Goal: Transaction & Acquisition: Purchase product/service

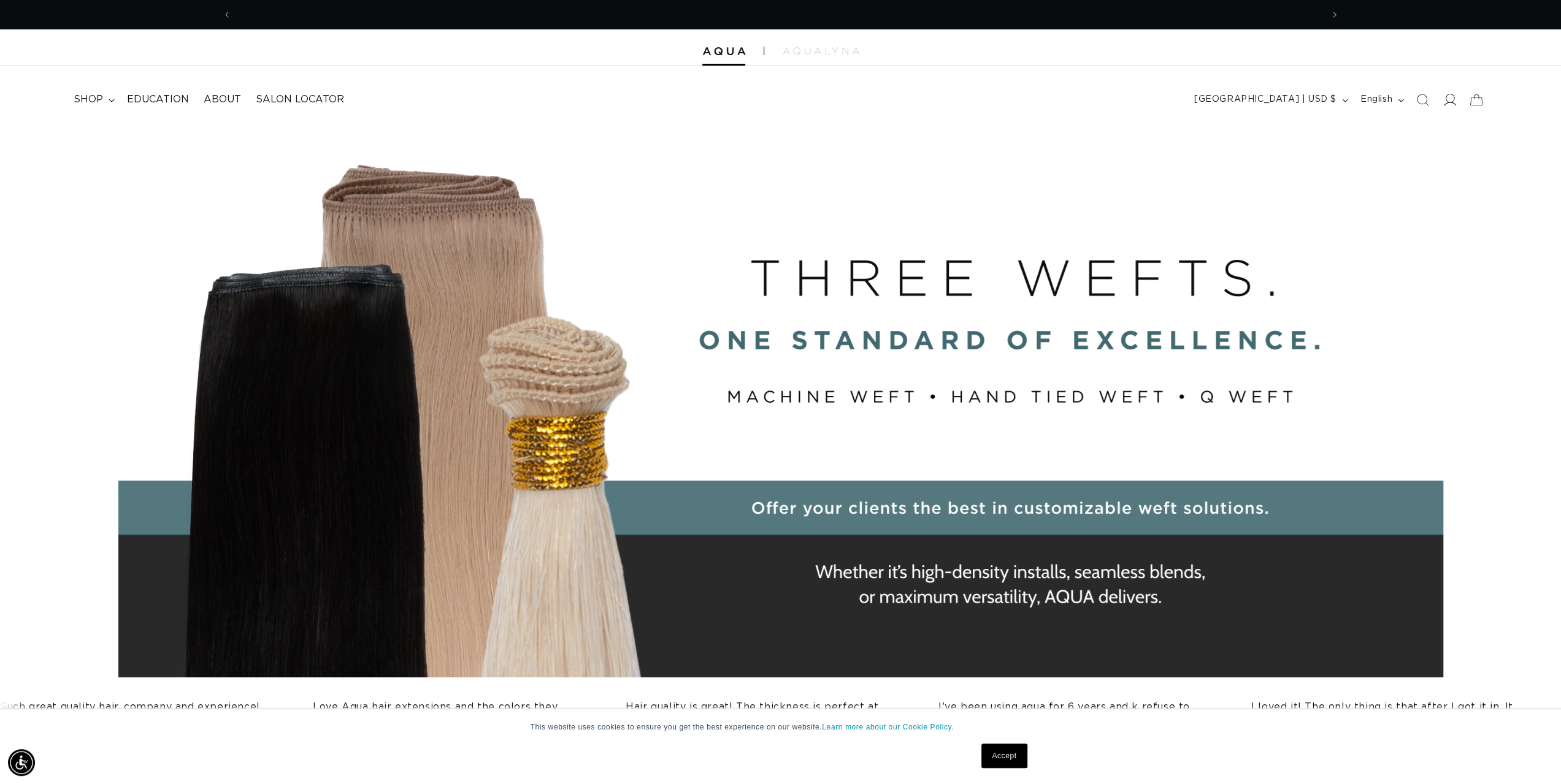
scroll to position [0, 2181]
click at [1446, 102] on icon at bounding box center [1448, 99] width 13 height 13
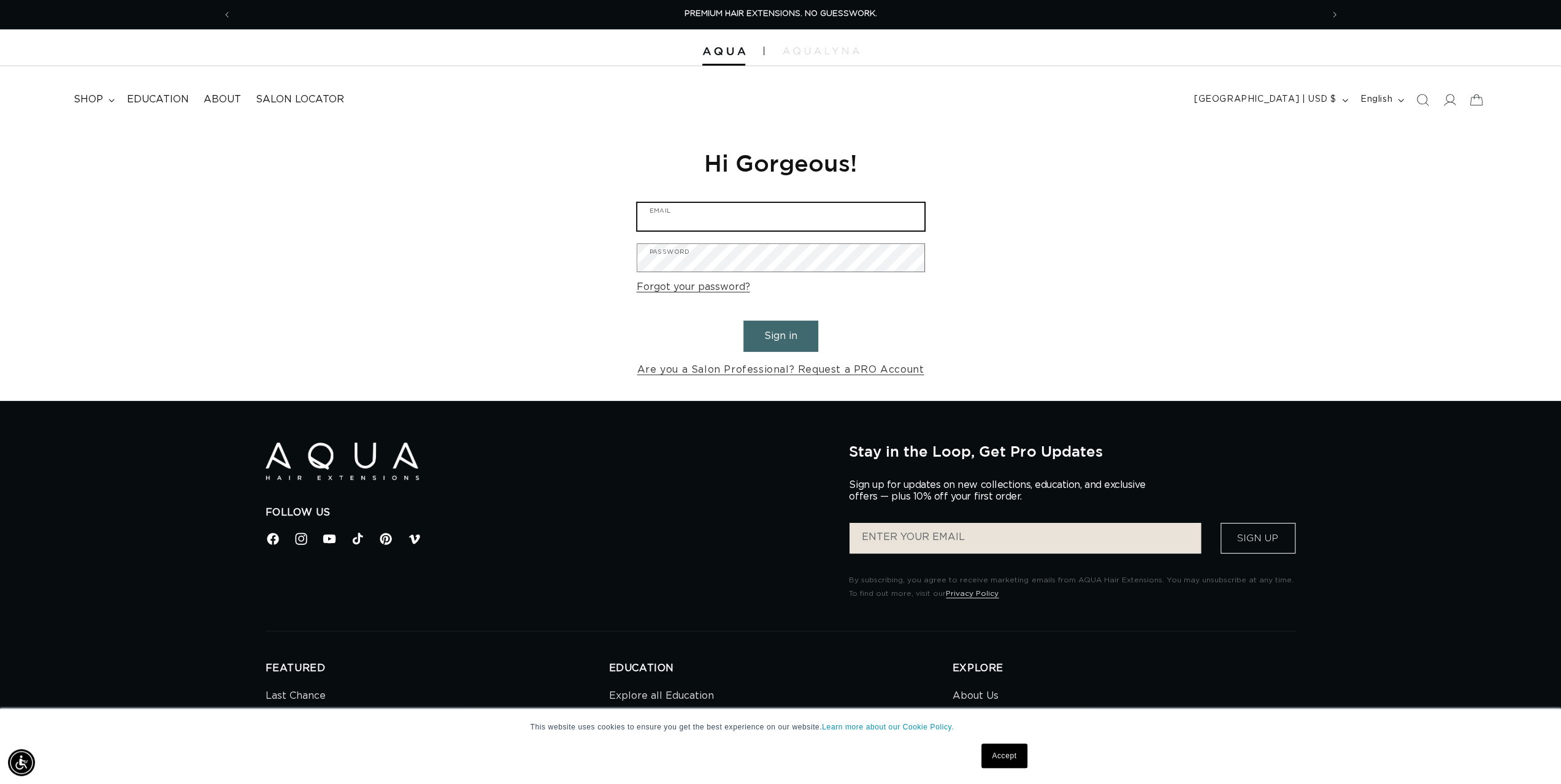
type input "[PERSON_NAME][EMAIL_ADDRESS][PERSON_NAME][DOMAIN_NAME]"
click at [799, 337] on button "Sign in" at bounding box center [781, 336] width 75 height 32
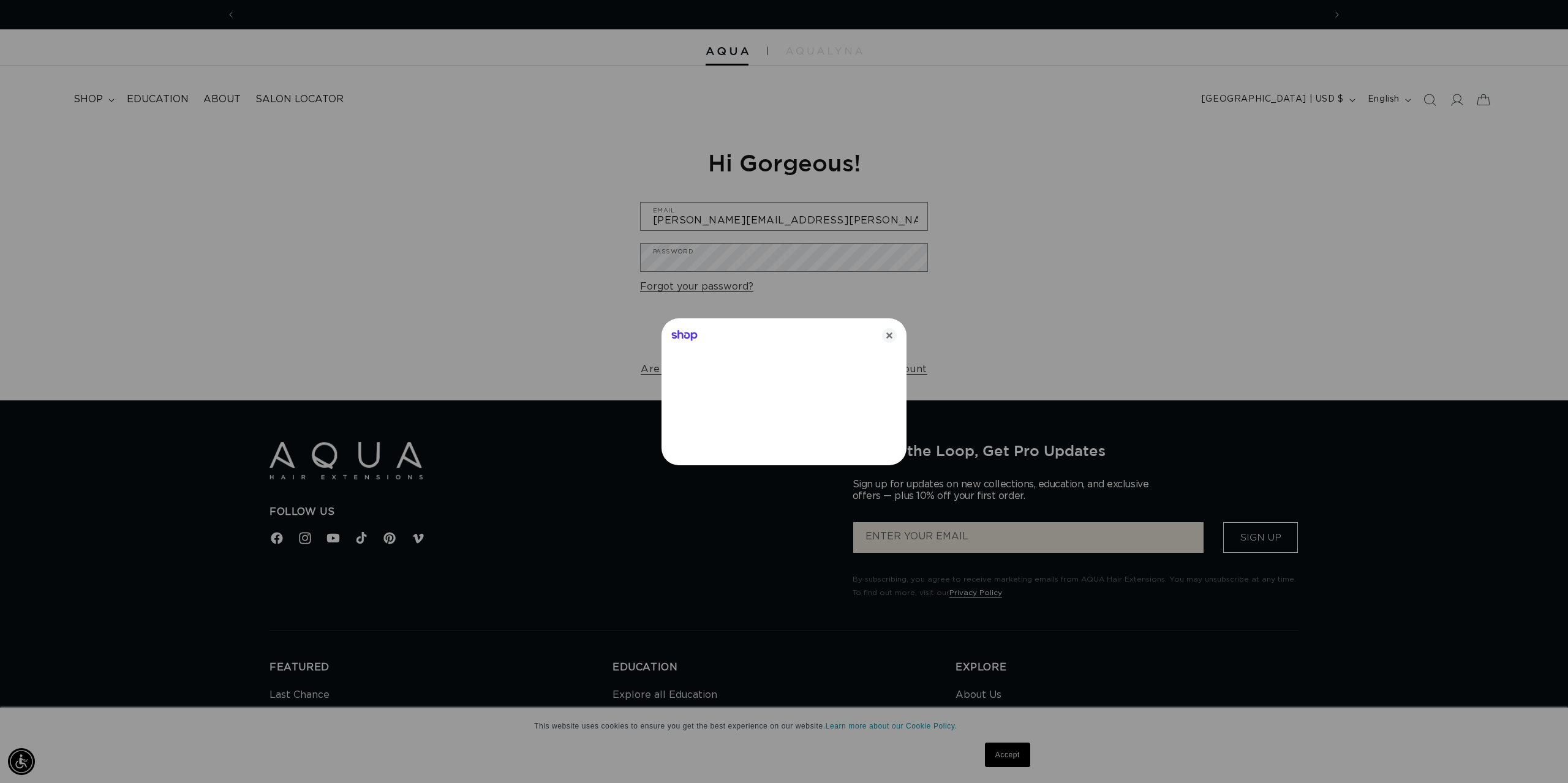
scroll to position [0, 1089]
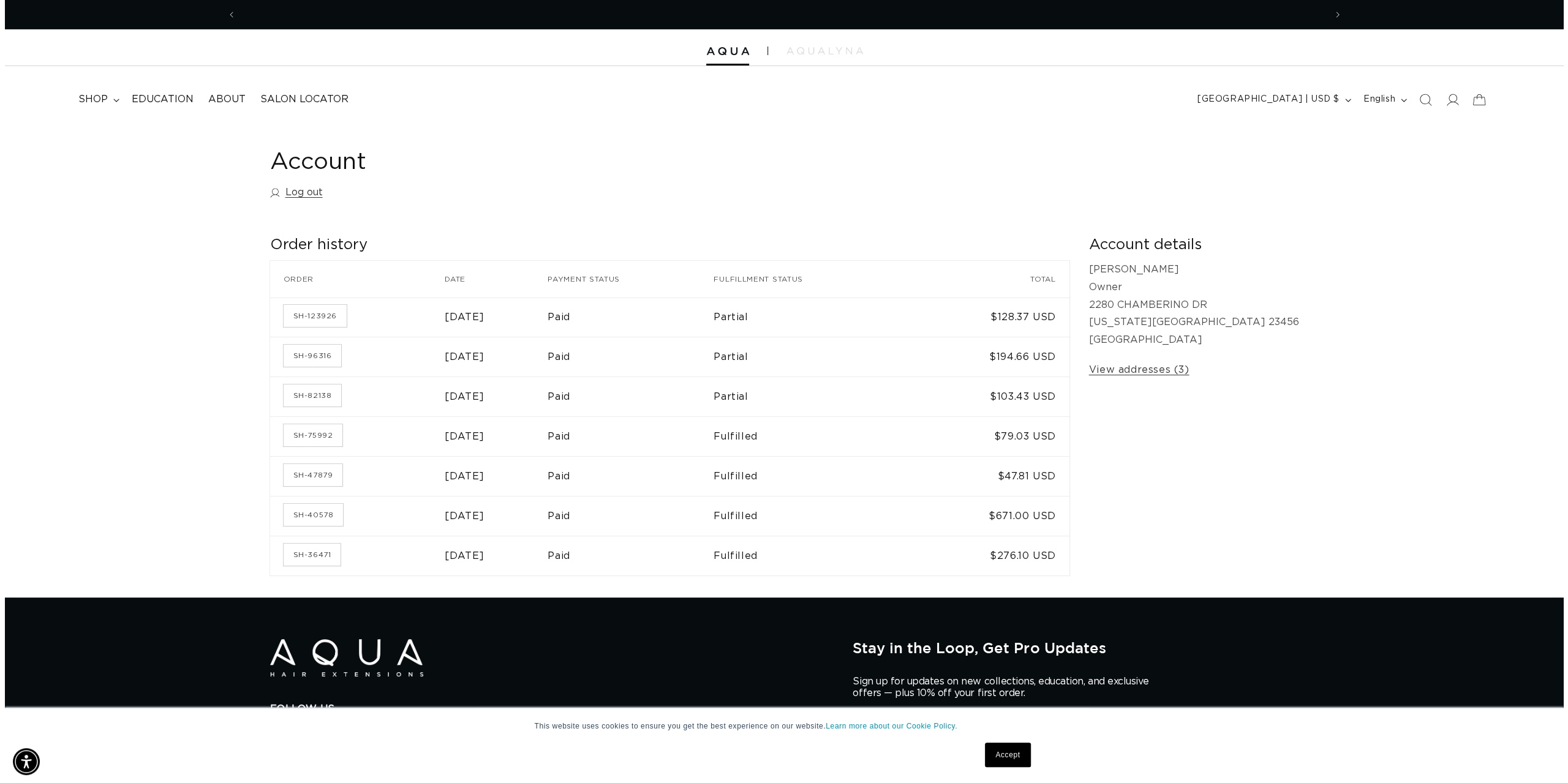
scroll to position [0, 1089]
click at [1423, 100] on icon "Search" at bounding box center [1419, 99] width 13 height 13
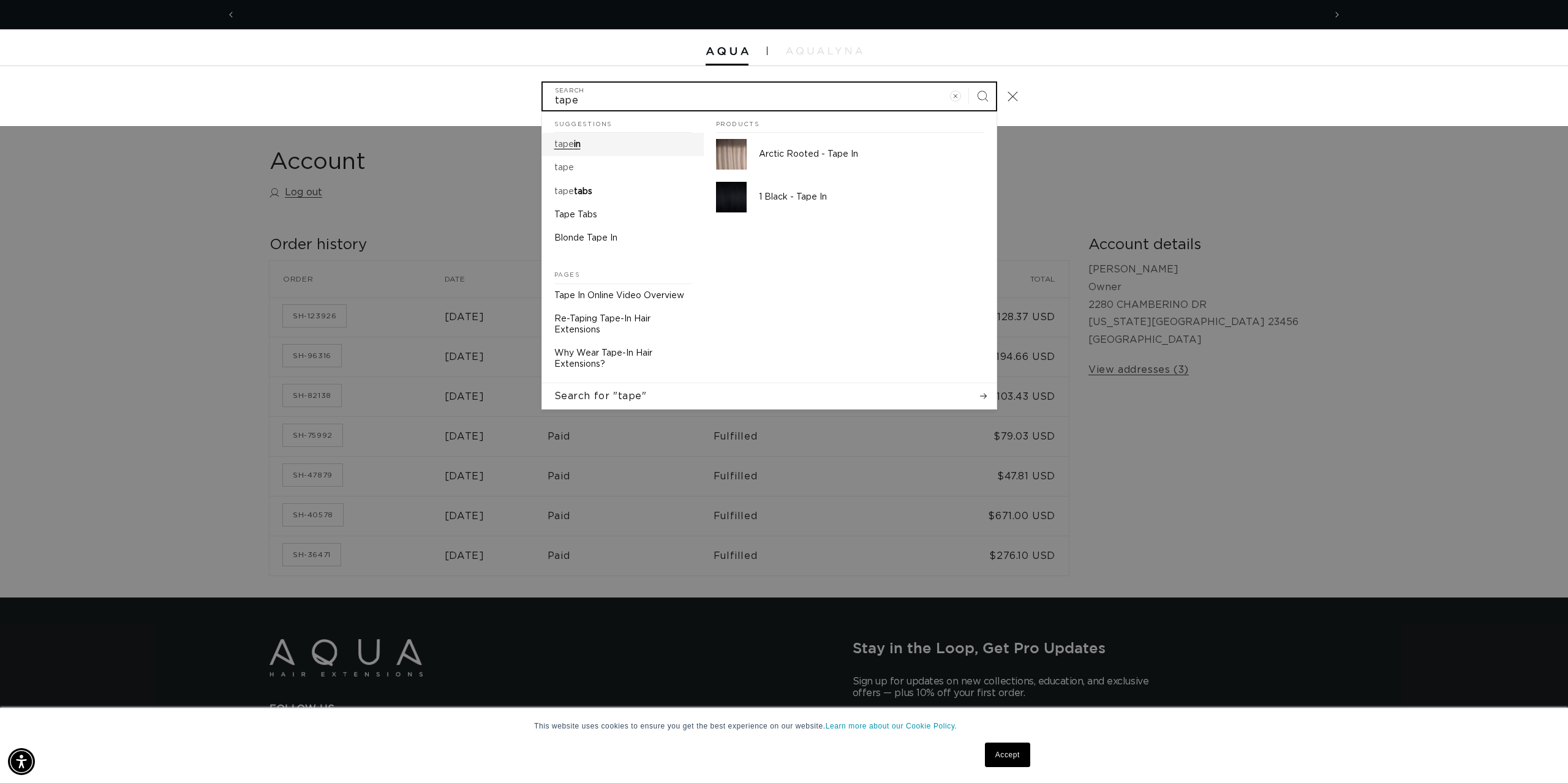
scroll to position [0, 2177]
type input "tape"
click at [571, 149] on mark "tape" at bounding box center [564, 145] width 20 height 9
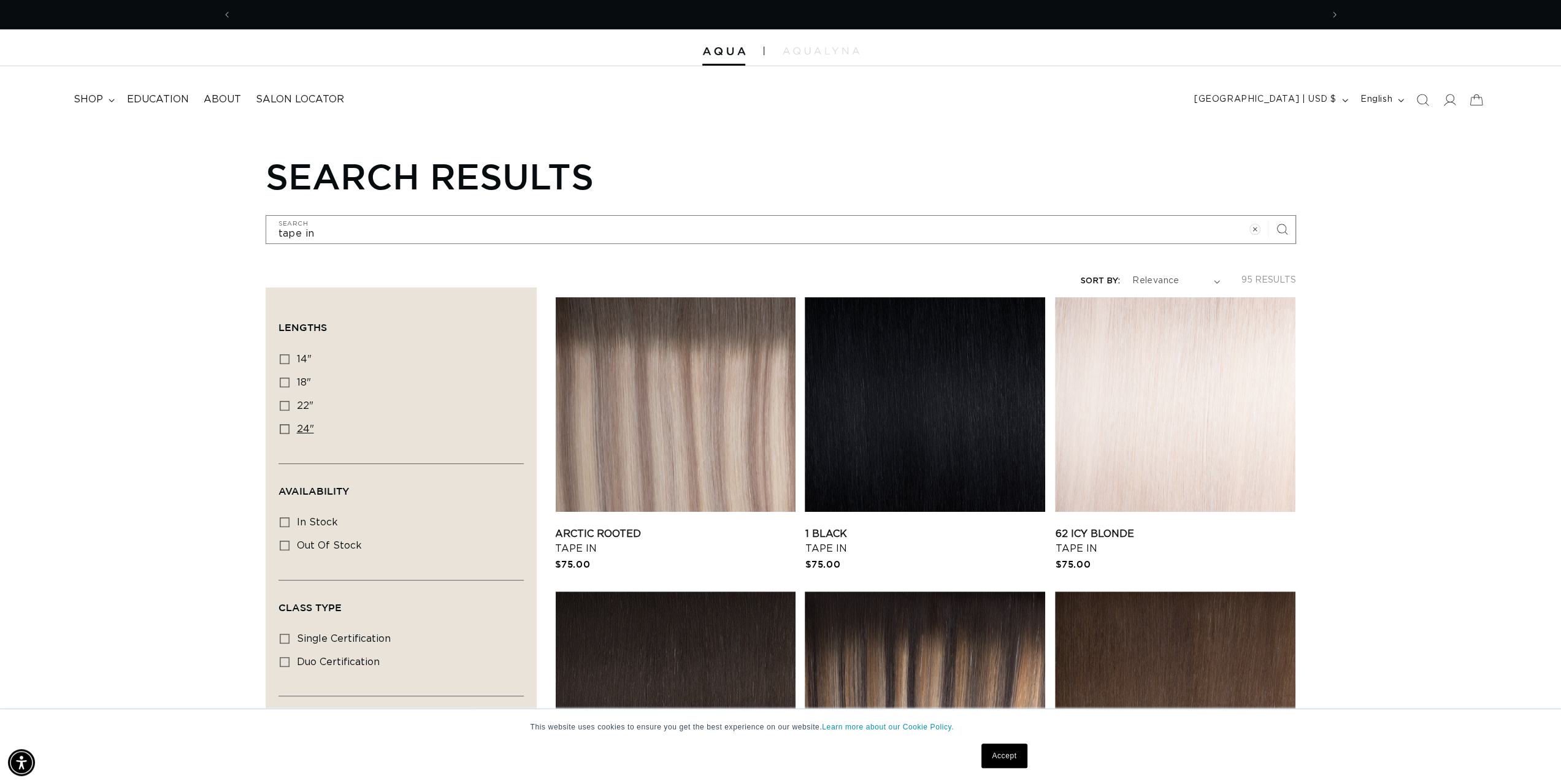
scroll to position [0, 1090]
click at [286, 424] on icon at bounding box center [285, 429] width 10 height 10
click at [286, 424] on input "24" 24" (27 products)" at bounding box center [285, 429] width 10 height 10
checkbox input "true"
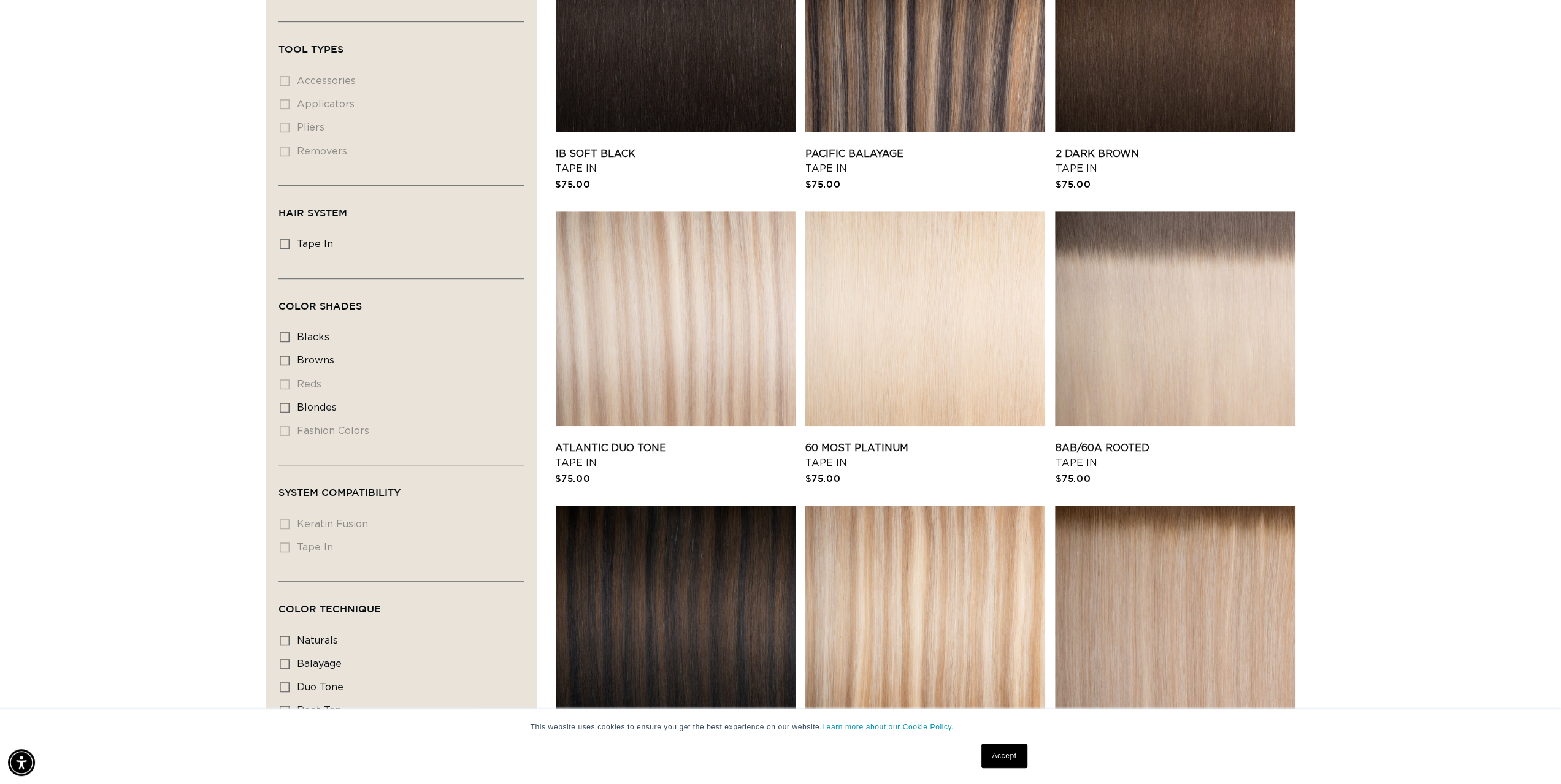
scroll to position [0, 1090]
click at [283, 420] on li "fashion colors fashion colors (0 products)" at bounding box center [397, 431] width 235 height 23
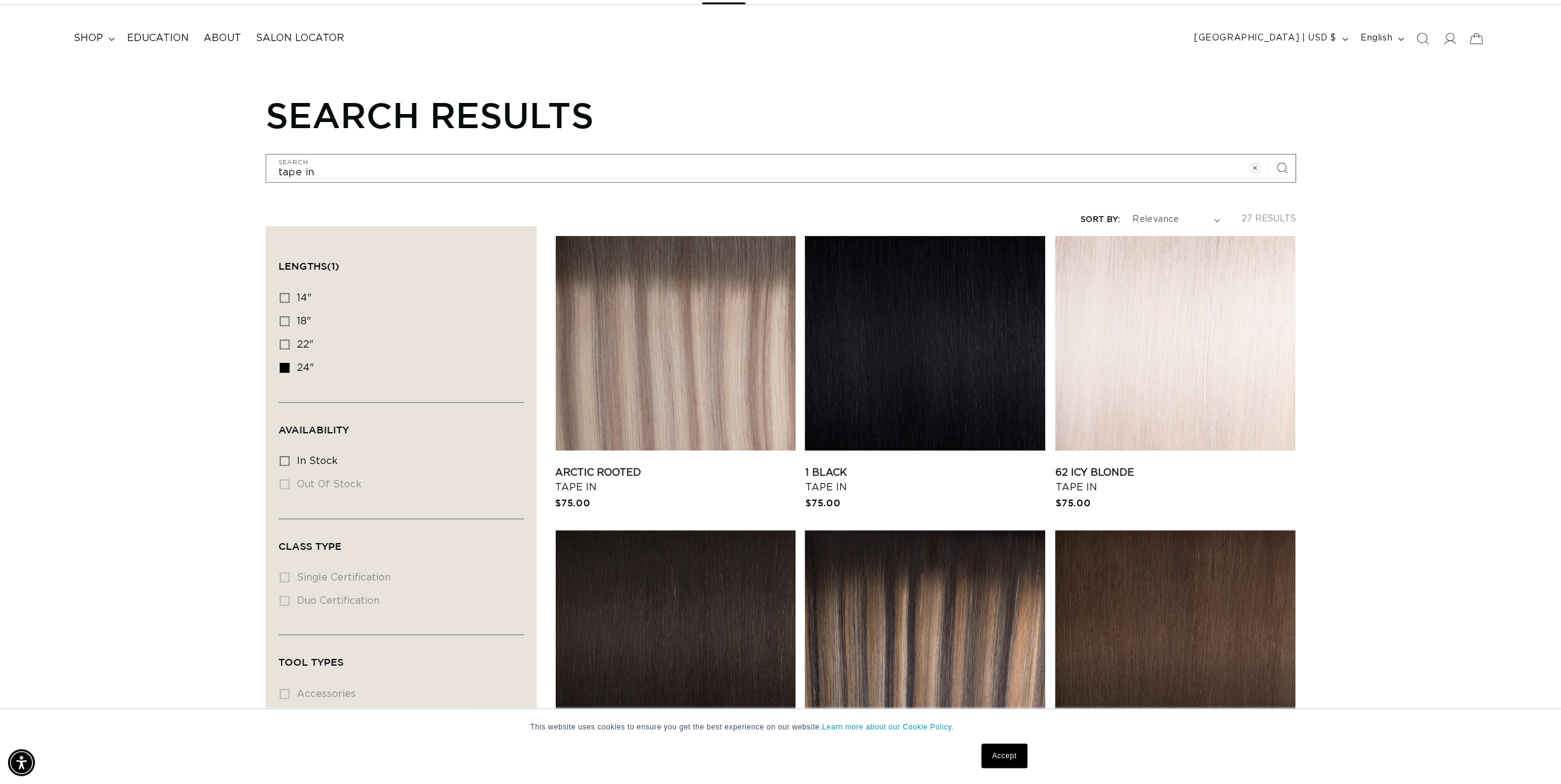
scroll to position [0, 0]
click at [286, 341] on icon at bounding box center [285, 345] width 10 height 10
click at [286, 341] on input "22" 22" (37 products)" at bounding box center [285, 345] width 10 height 10
checkbox input "true"
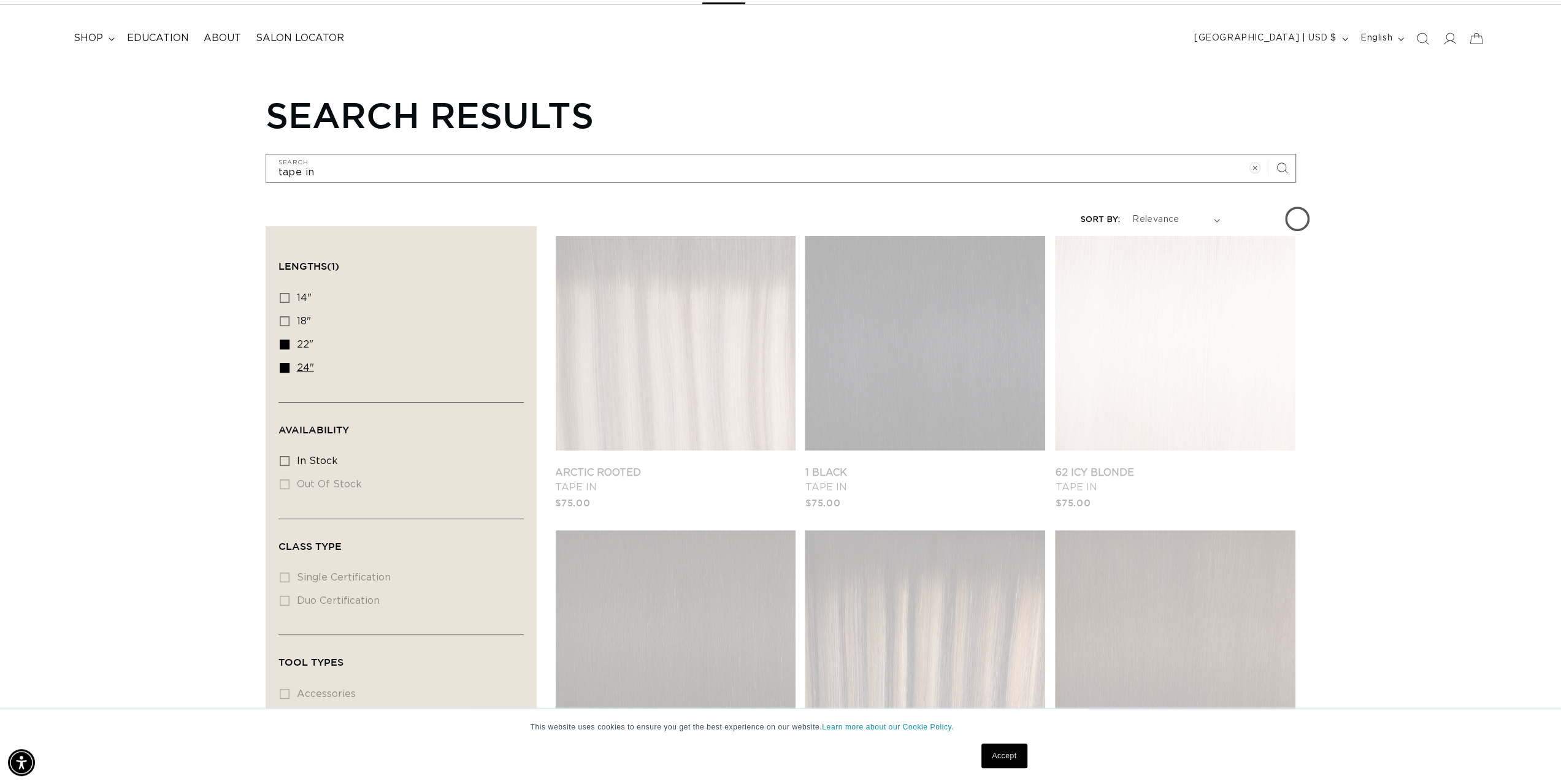
scroll to position [0, 1090]
click at [286, 363] on icon at bounding box center [285, 368] width 10 height 10
click at [286, 363] on input "24" 24" (27 products)" at bounding box center [285, 368] width 10 height 10
checkbox input "false"
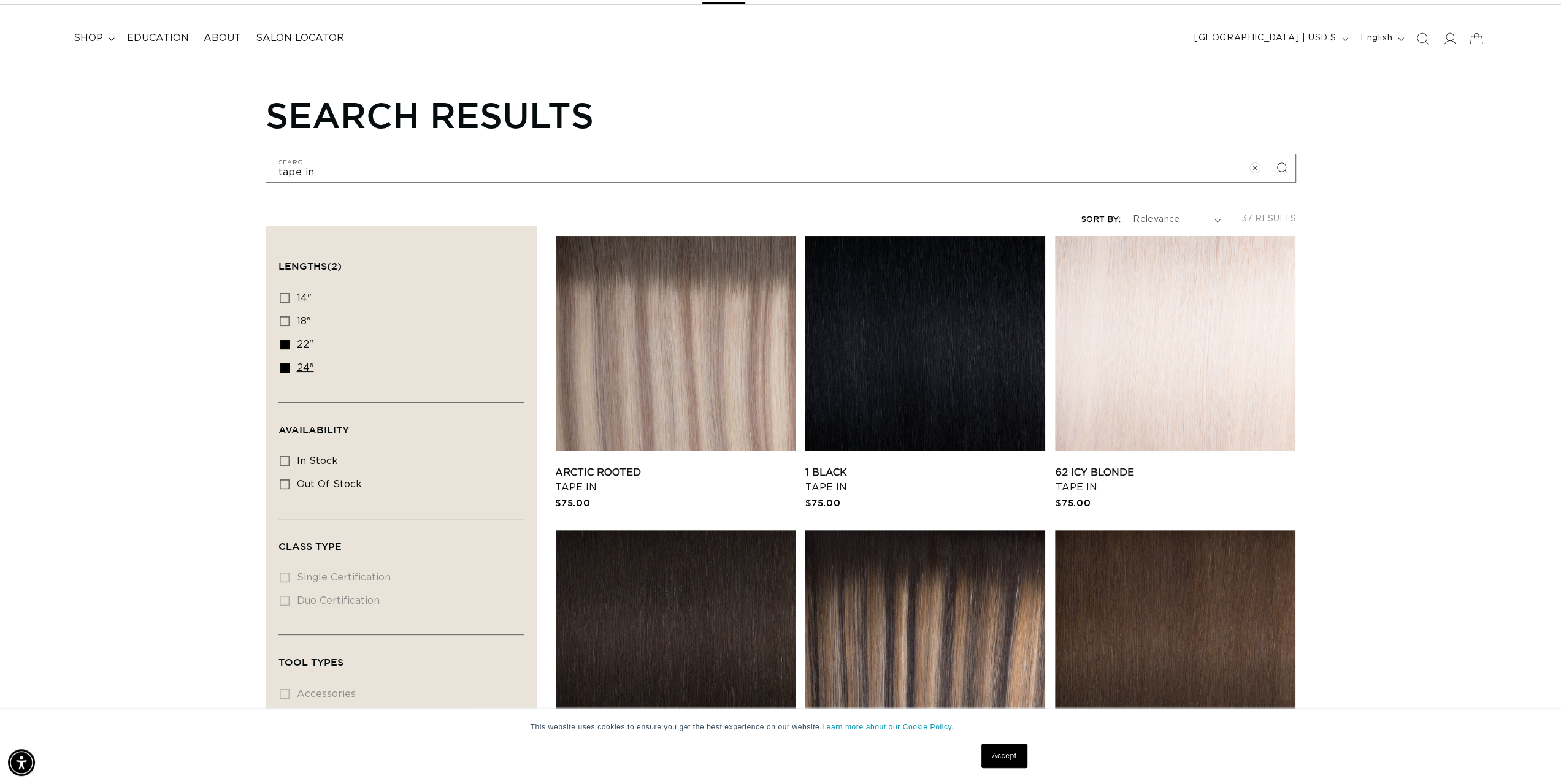
click at [283, 363] on icon at bounding box center [285, 368] width 10 height 10
click at [283, 363] on input "24" 24" (27 products)" at bounding box center [285, 368] width 10 height 10
checkbox input "false"
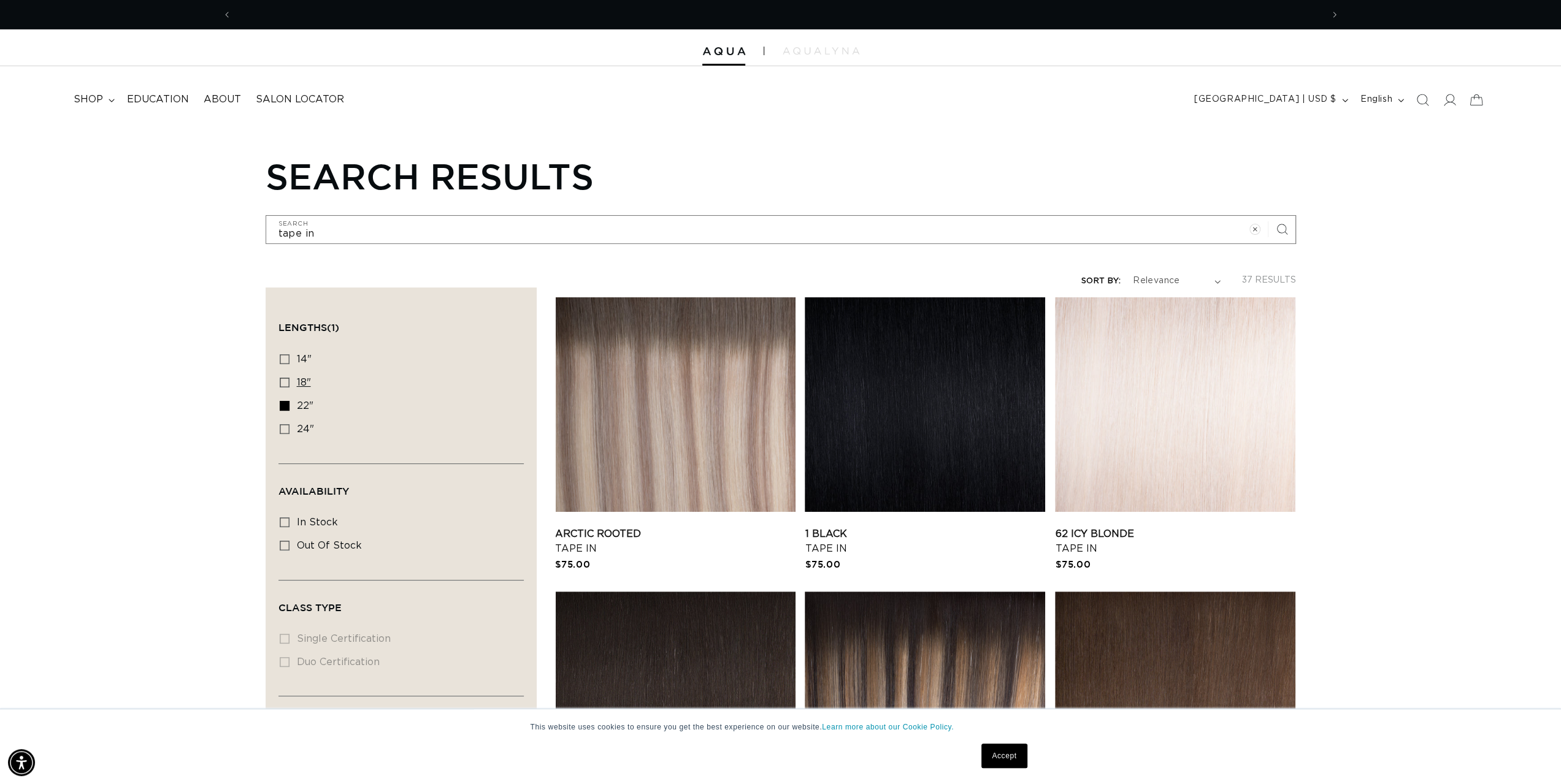
scroll to position [0, 2181]
click at [286, 401] on rect at bounding box center [285, 406] width 9 height 9
click at [286, 401] on input "22" 22" (37 products)" at bounding box center [285, 406] width 10 height 10
checkbox input "false"
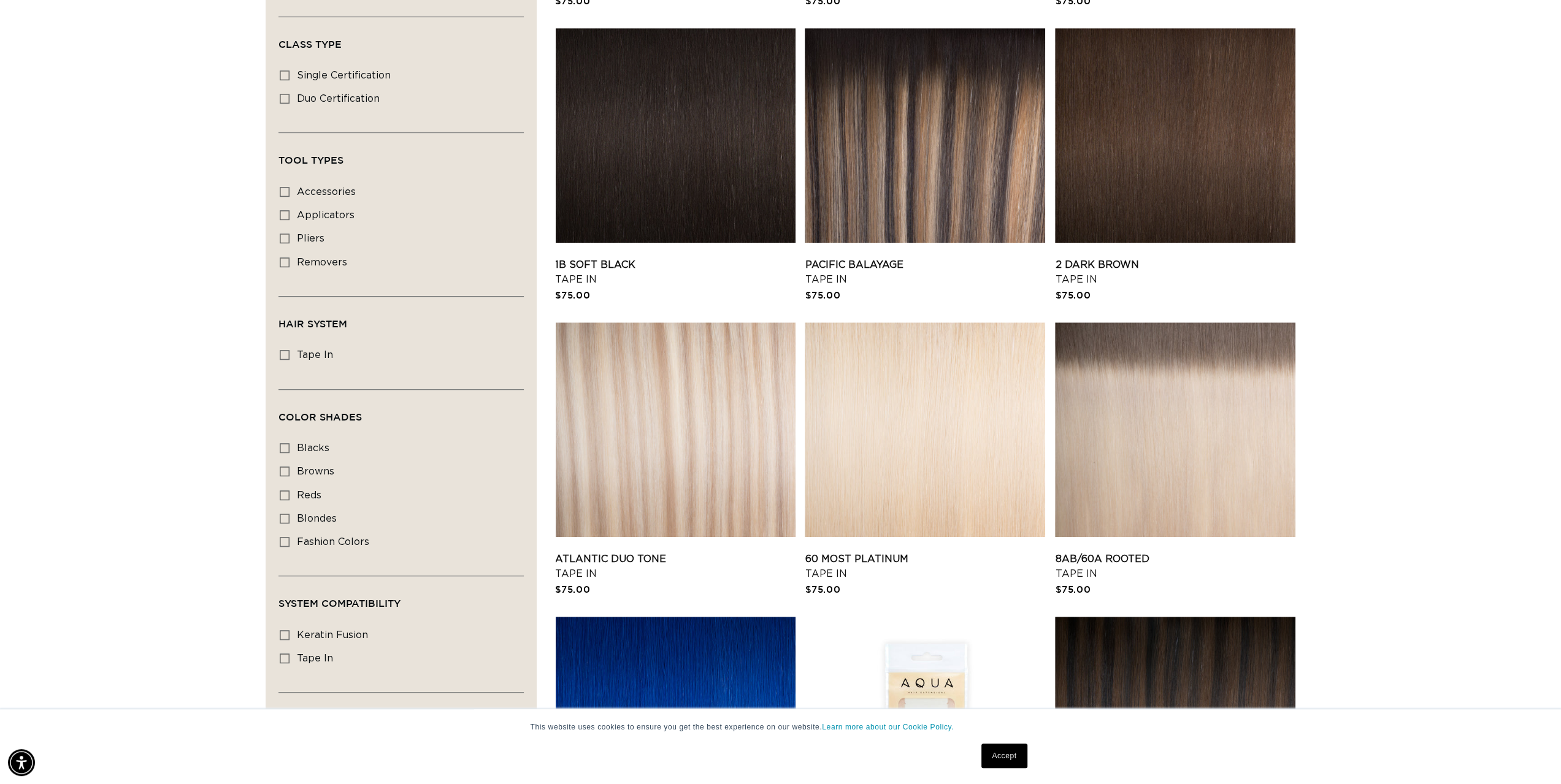
scroll to position [620, 0]
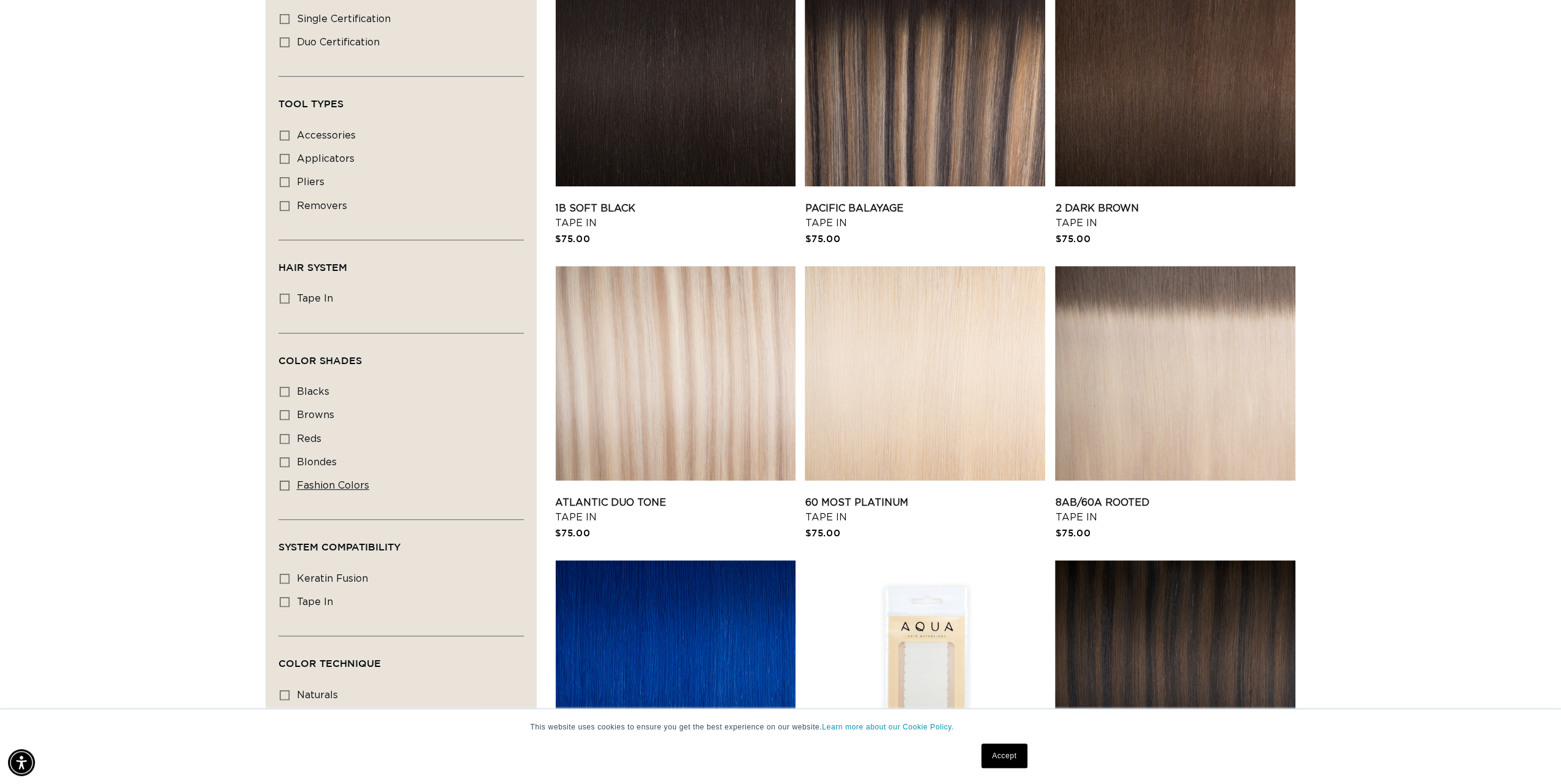
click at [285, 481] on icon at bounding box center [285, 486] width 10 height 10
click at [285, 481] on input "fashion colors fashion colors (8 products)" at bounding box center [285, 486] width 10 height 10
checkbox input "true"
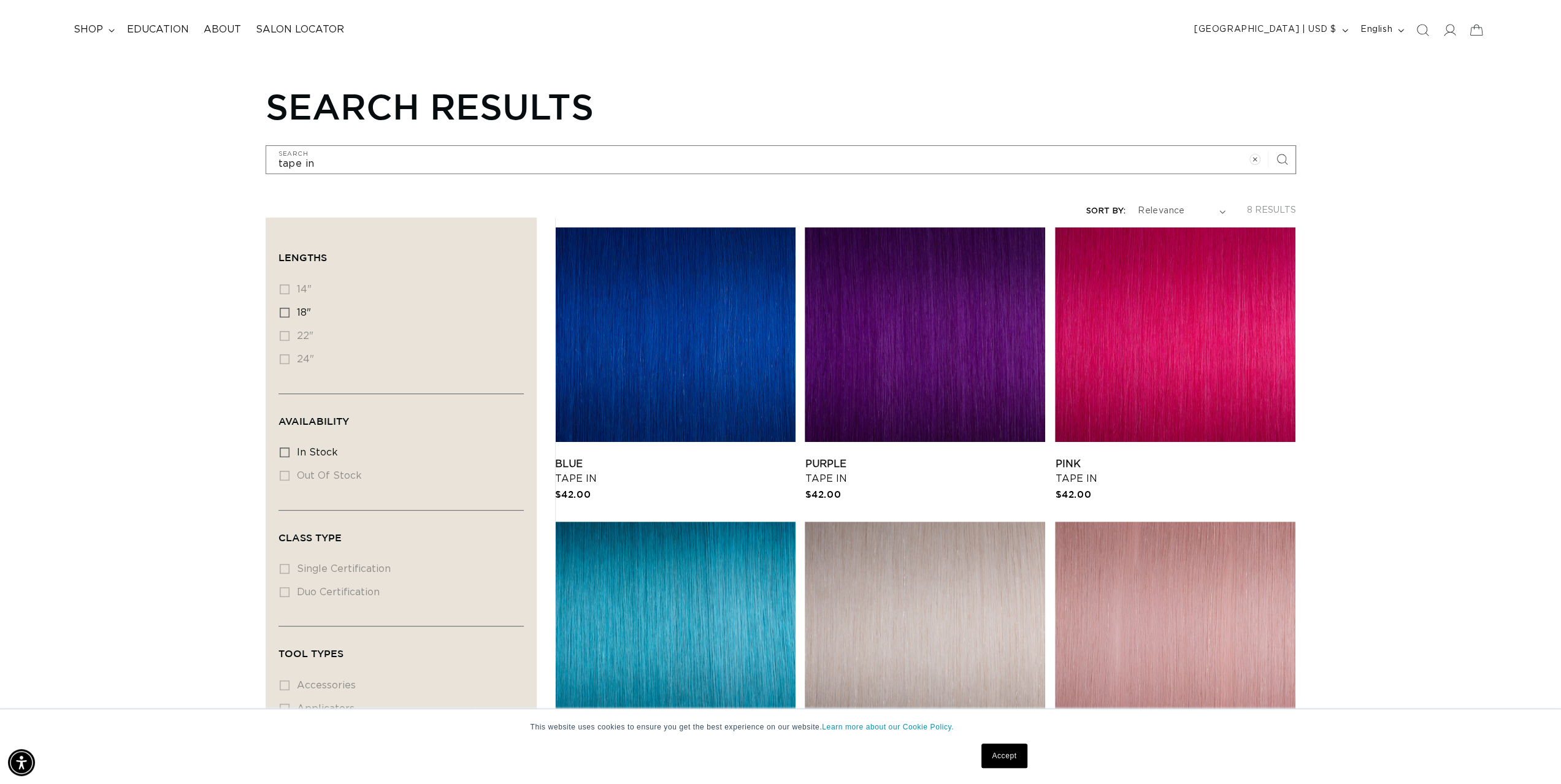
scroll to position [68, 0]
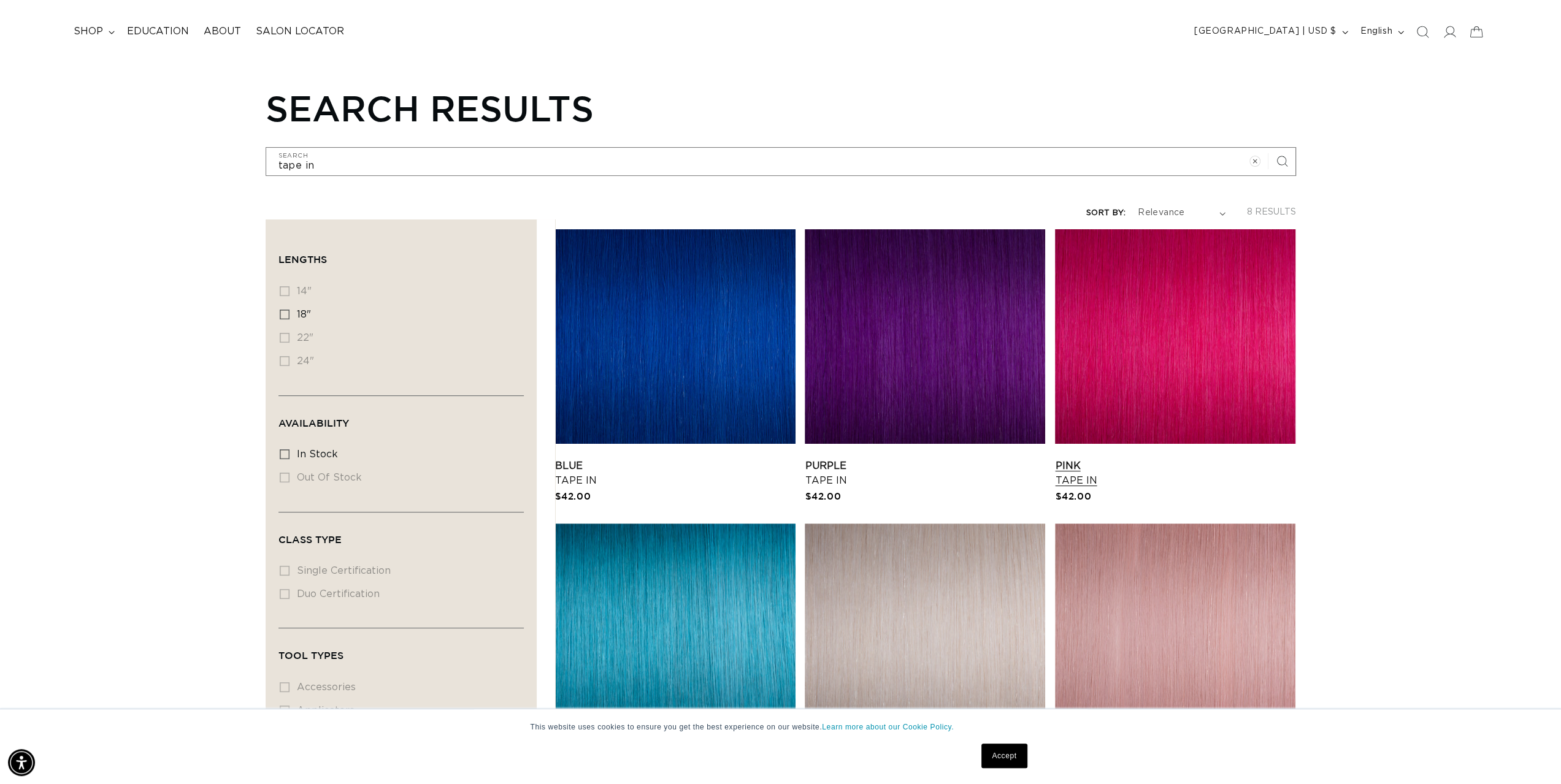
click at [1168, 458] on link "Pink Tape In" at bounding box center [1175, 473] width 240 height 30
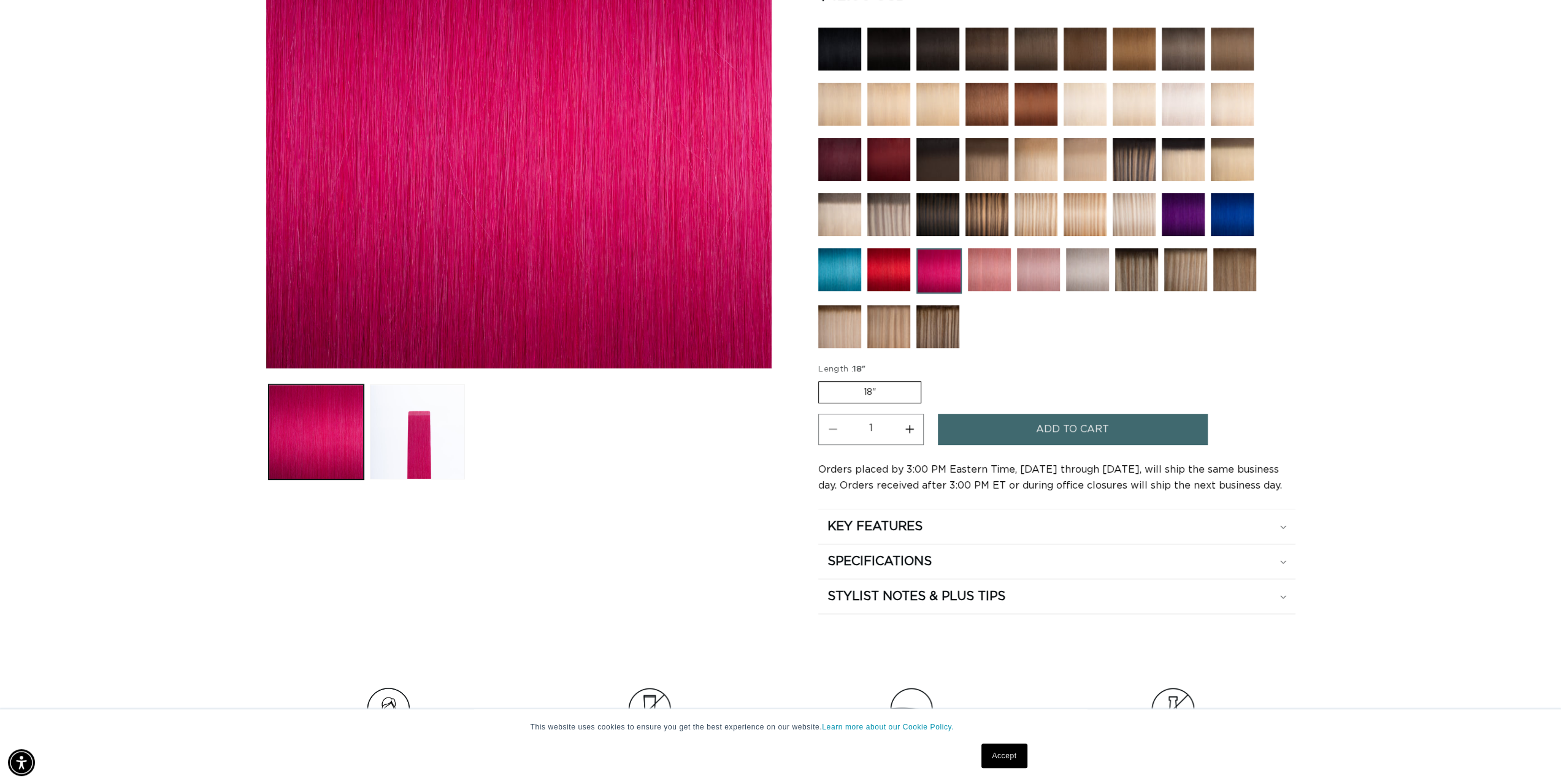
scroll to position [0, 1090]
click at [890, 389] on label "18" Variant sold out or unavailable" at bounding box center [870, 392] width 103 height 22
click at [822, 379] on input "18" Variant sold out or unavailable" at bounding box center [821, 379] width 1 height 1
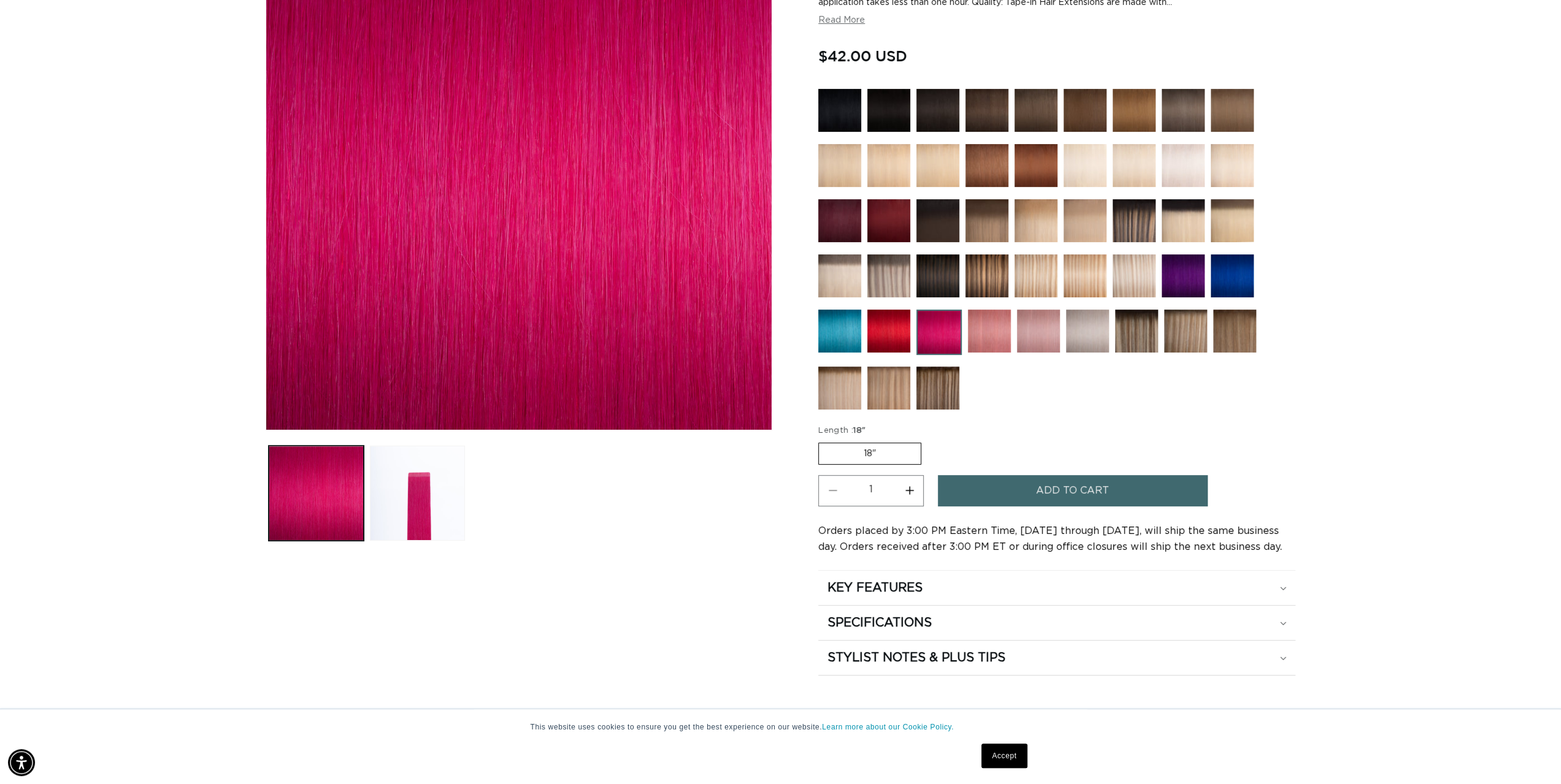
scroll to position [0, 0]
click at [1285, 586] on icon at bounding box center [1282, 588] width 6 height 3
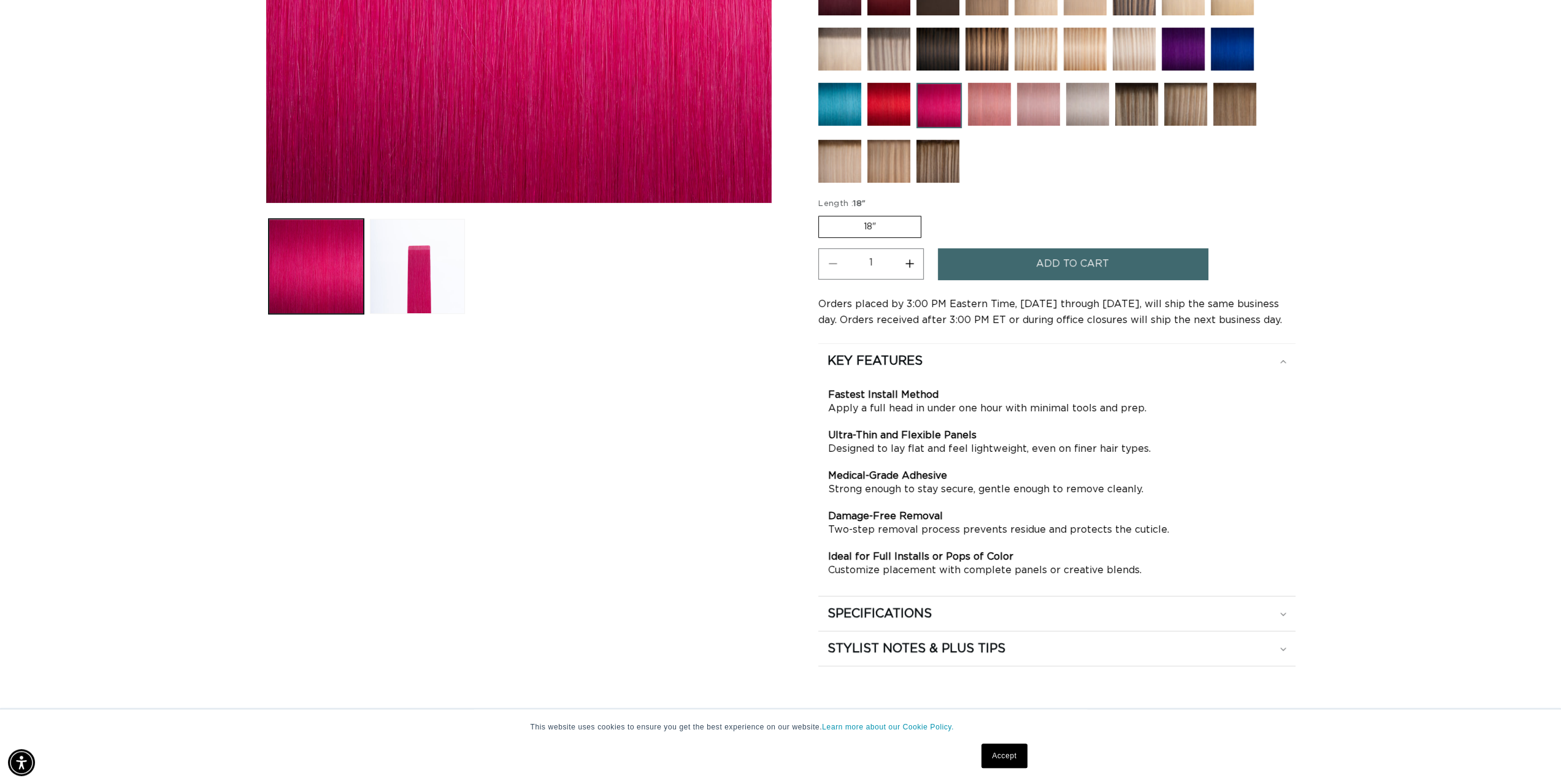
scroll to position [491, 0]
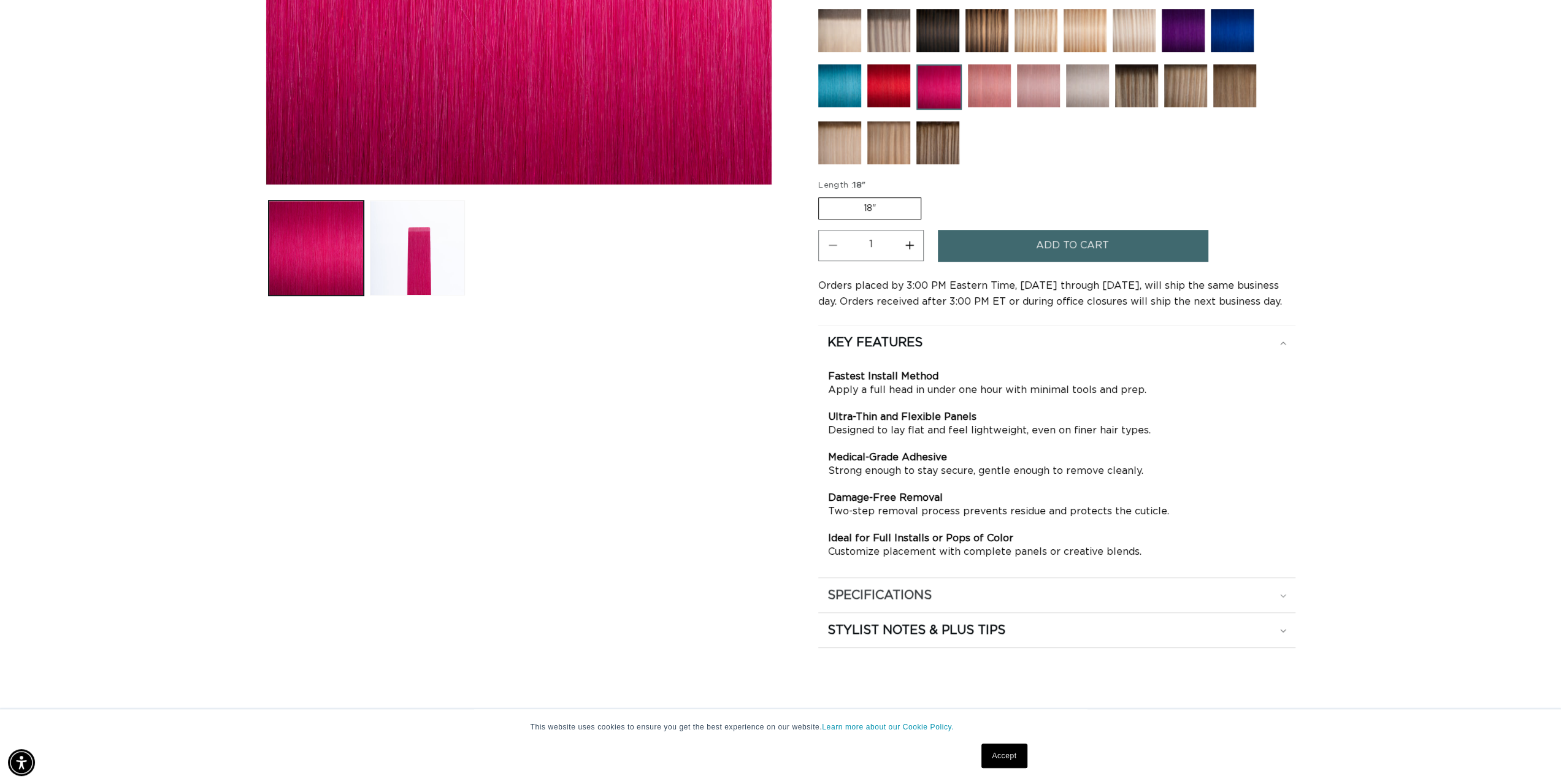
click at [1280, 590] on div "SPECIFICATIONS" at bounding box center [1056, 595] width 459 height 16
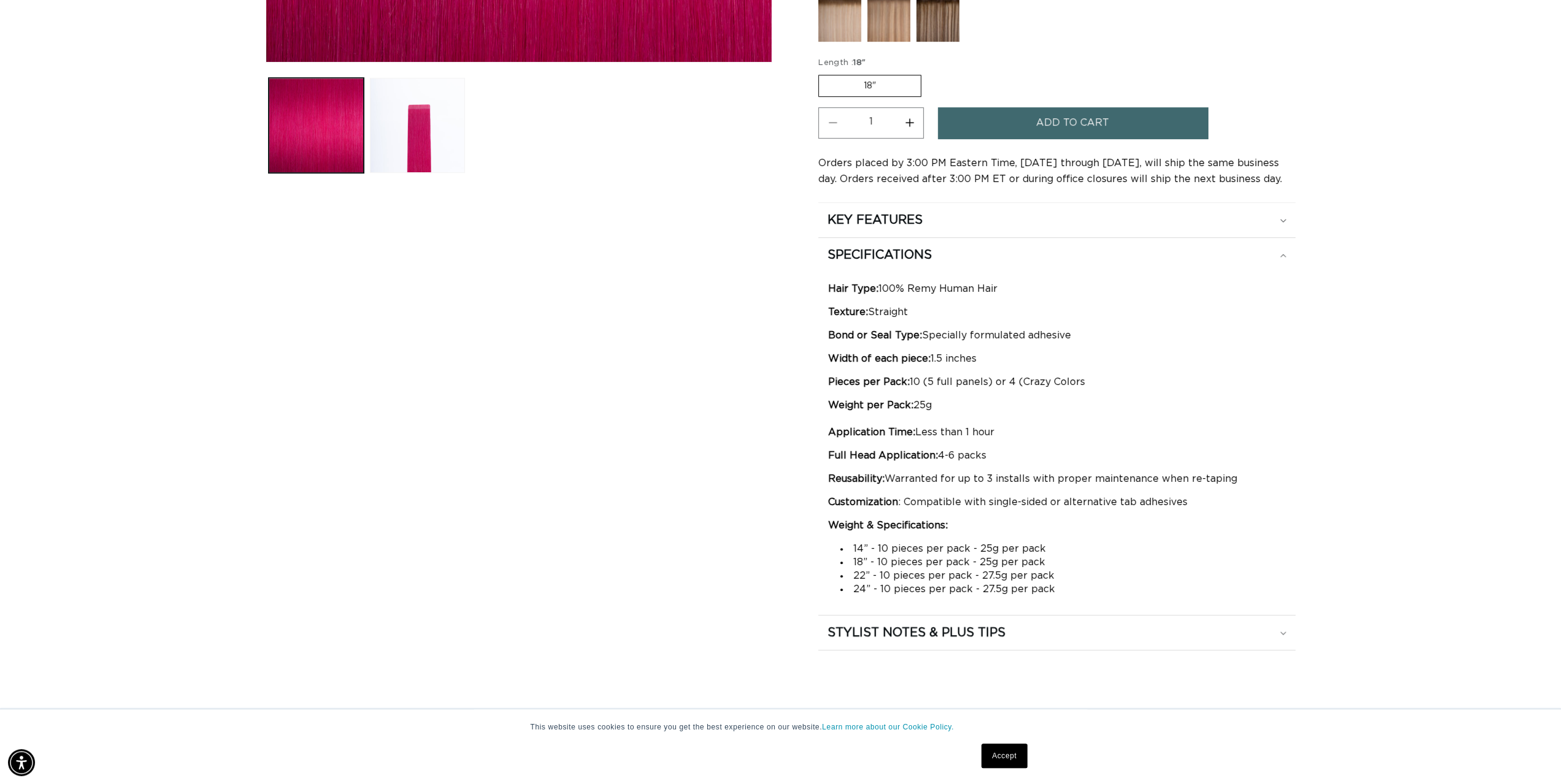
scroll to position [0, 2181]
click at [906, 81] on label "18" Variant sold out or unavailable" at bounding box center [870, 86] width 103 height 22
click at [822, 73] on input "18" Variant sold out or unavailable" at bounding box center [821, 72] width 1 height 1
click at [1280, 631] on div "STYLIST NOTES & PLUS TIPS" at bounding box center [1056, 632] width 459 height 16
